Goal: Task Accomplishment & Management: Complete application form

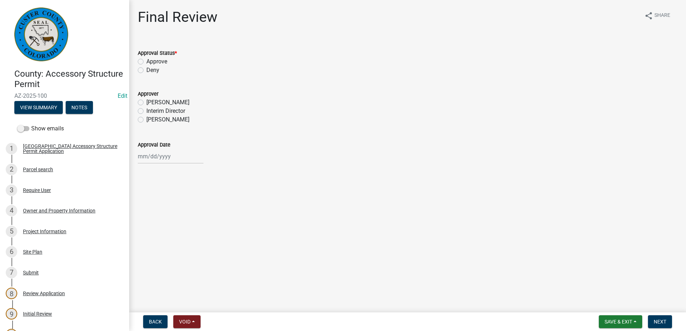
click at [146, 61] on label "Approve" at bounding box center [156, 61] width 21 height 9
click at [146, 61] on input "Approve" at bounding box center [148, 59] width 5 height 5
radio input "true"
click at [146, 102] on label "[PERSON_NAME]" at bounding box center [167, 102] width 43 height 9
click at [146, 102] on input "[PERSON_NAME]" at bounding box center [148, 100] width 5 height 5
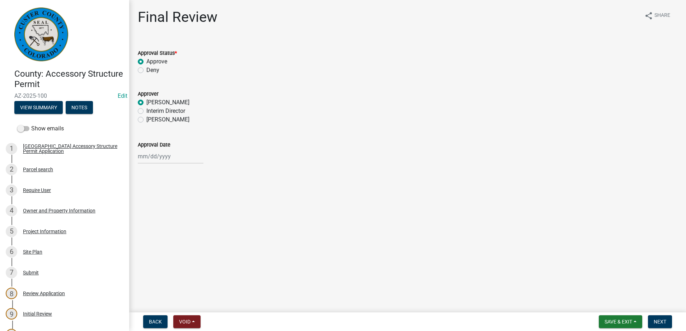
radio input "true"
click at [146, 60] on label "Approve" at bounding box center [156, 61] width 21 height 9
click at [146, 60] on input "Approve" at bounding box center [148, 59] width 5 height 5
click at [146, 103] on label "[PERSON_NAME]" at bounding box center [167, 102] width 43 height 9
click at [146, 103] on input "[PERSON_NAME]" at bounding box center [148, 100] width 5 height 5
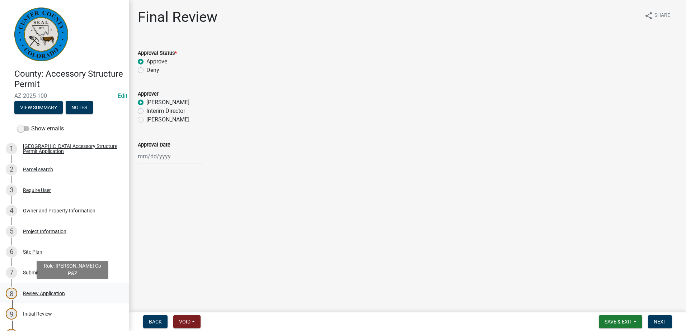
click at [54, 291] on div "Review Application" at bounding box center [44, 293] width 42 height 5
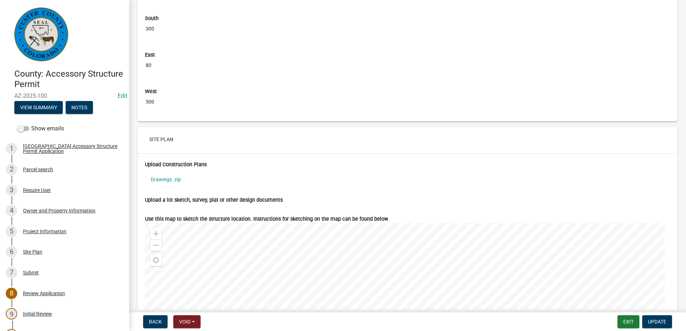
scroll to position [2474, 0]
click at [166, 185] on link "Drawings .zip" at bounding box center [407, 179] width 525 height 16
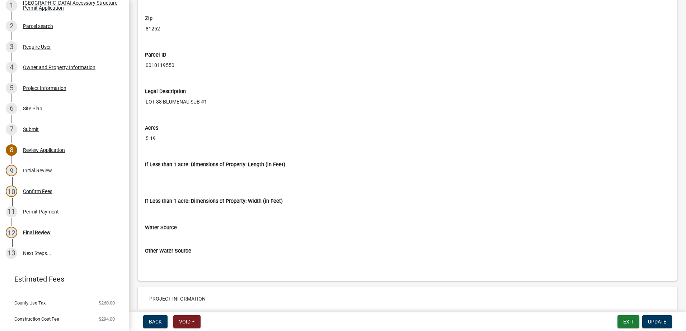
scroll to position [1040, 0]
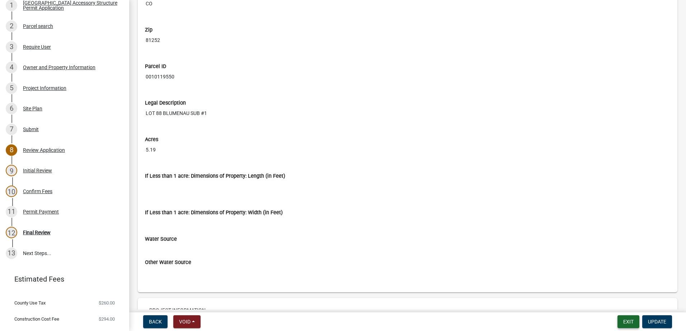
click at [624, 321] on button "Exit" at bounding box center [628, 322] width 22 height 13
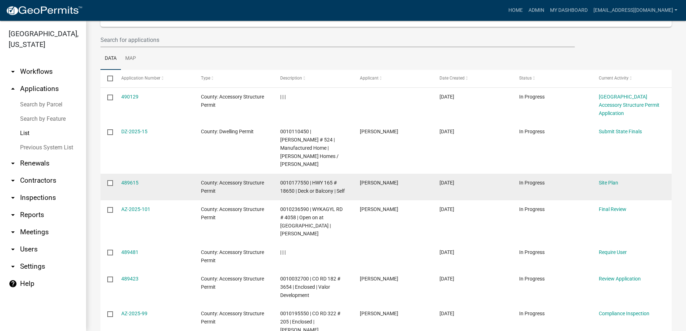
scroll to position [72, 0]
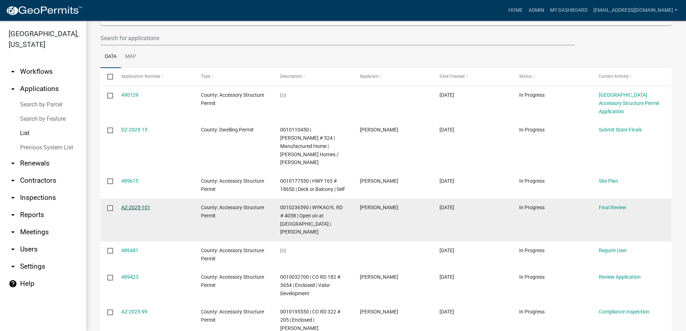
click at [139, 205] on link "AZ-2025-101" at bounding box center [135, 208] width 29 height 6
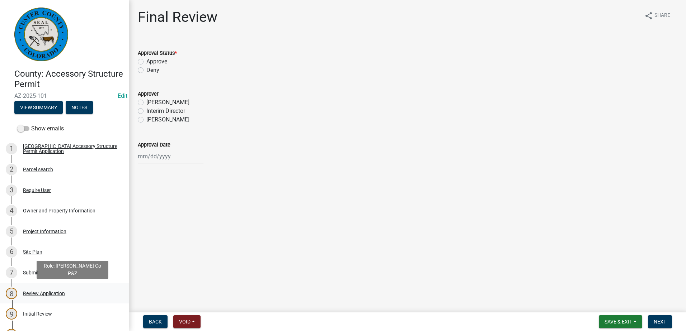
click at [47, 293] on div "Review Application" at bounding box center [44, 293] width 42 height 5
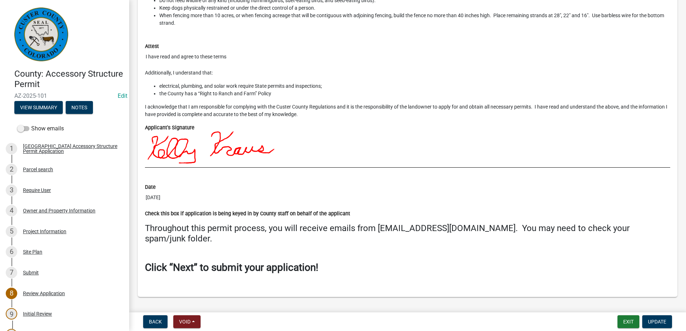
scroll to position [3181, 0]
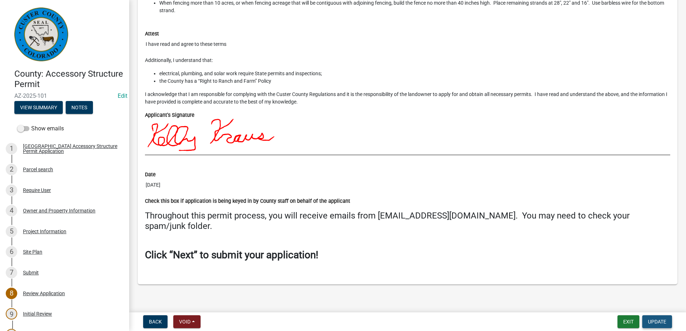
click at [649, 321] on span "Update" at bounding box center [657, 322] width 18 height 6
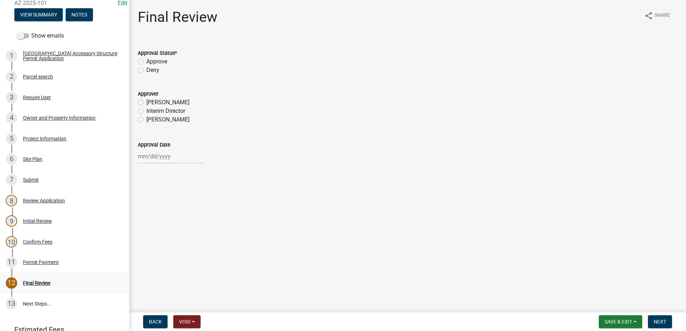
scroll to position [108, 0]
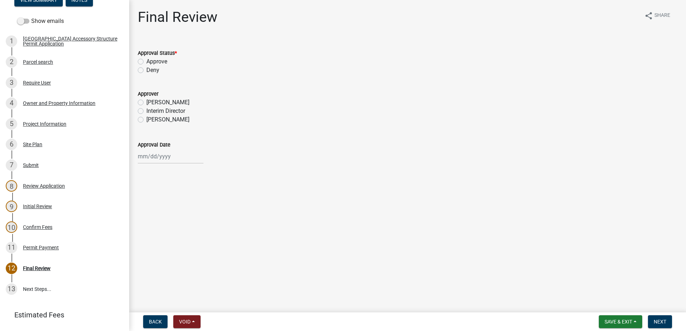
click at [146, 60] on label "Approve" at bounding box center [156, 61] width 21 height 9
click at [146, 60] on input "Approve" at bounding box center [148, 59] width 5 height 5
radio input "true"
click at [146, 101] on label "[PERSON_NAME]" at bounding box center [167, 102] width 43 height 9
click at [146, 101] on input "[PERSON_NAME]" at bounding box center [148, 100] width 5 height 5
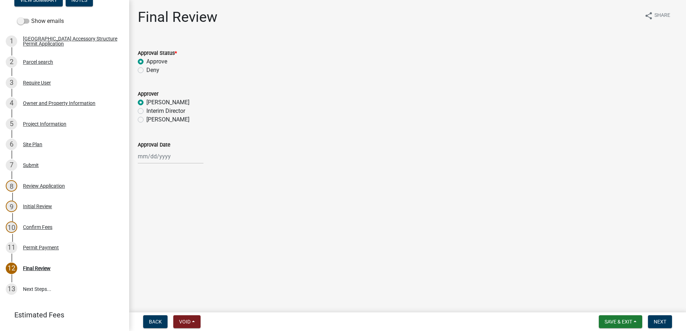
radio input "true"
select select "10"
select select "2025"
click at [165, 158] on div "[PERSON_NAME] Feb Mar Apr [PERSON_NAME][DATE] Oct Nov [DATE] 1526 1527 1528 152…" at bounding box center [171, 156] width 66 height 15
click at [180, 203] on div "9" at bounding box center [179, 205] width 11 height 11
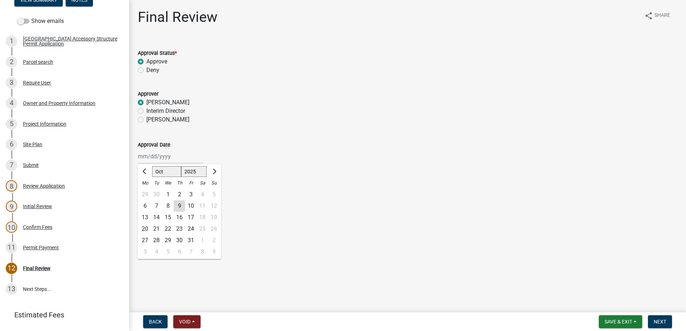
type input "[DATE]"
click at [655, 320] on span "Next" at bounding box center [659, 322] width 13 height 6
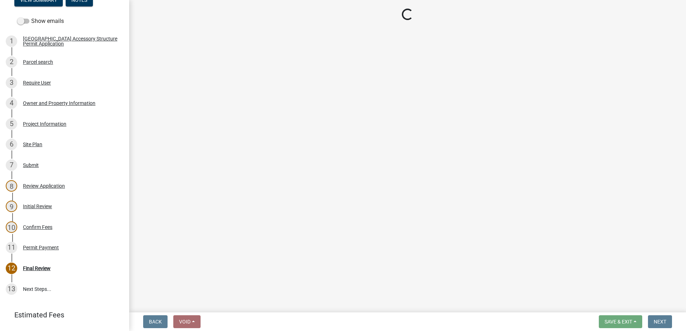
select select "cd09b013-b94f-4524-a046-a3f04ce1867e"
